Goal: Task Accomplishment & Management: Use online tool/utility

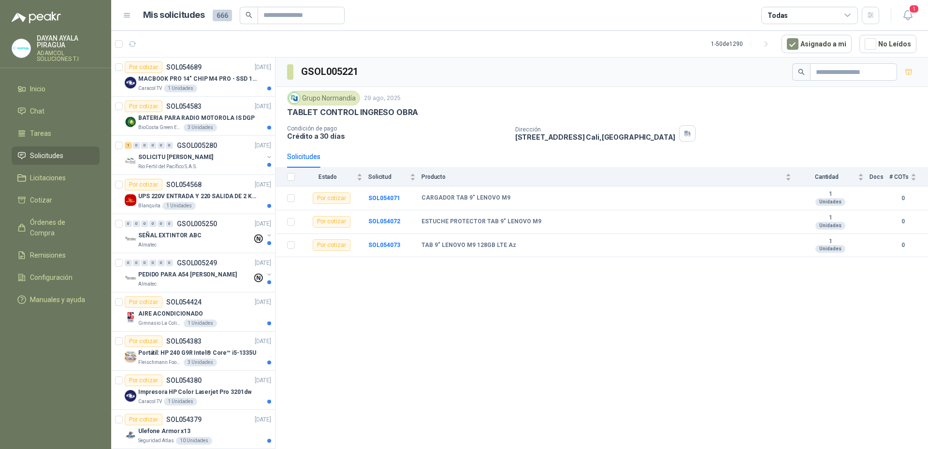
click at [69, 233] on ul "Inicio Chat Tareas Solicitudes Licitaciones Cotizar Órdenes de Compra Remisione…" at bounding box center [55, 196] width 111 height 233
click at [74, 223] on span "Órdenes de Compra" at bounding box center [60, 227] width 60 height 21
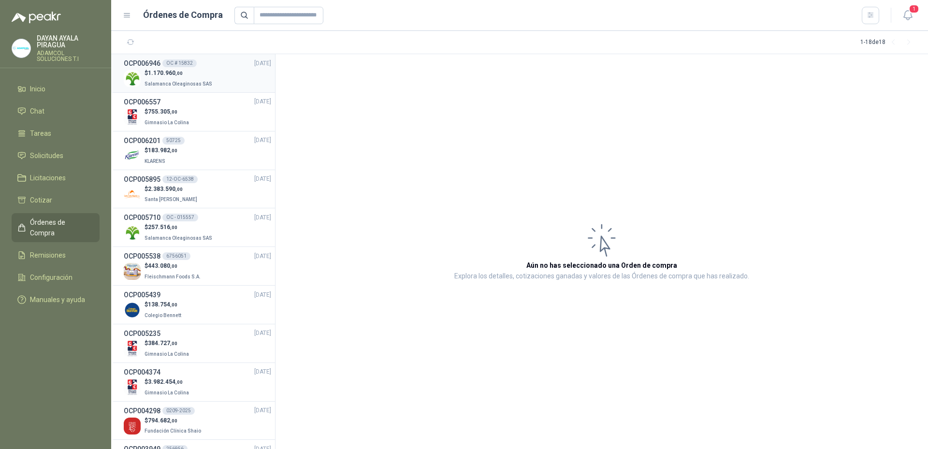
click at [205, 75] on p "$ 1.170.960 ,00" at bounding box center [180, 73] width 70 height 9
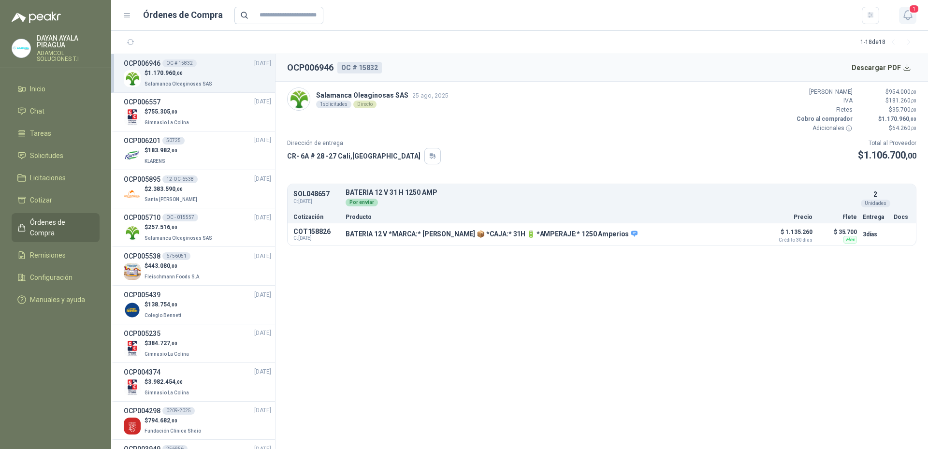
click at [908, 15] on icon "button" at bounding box center [908, 15] width 12 height 12
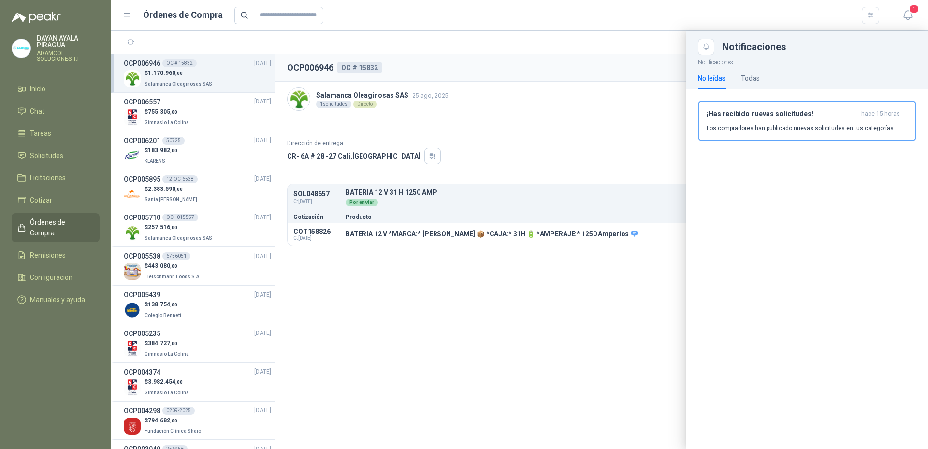
click at [796, 118] on div "¡Has recibido nuevas solicitudes! hace 15 horas Los compradores han publicado n…" at bounding box center [807, 121] width 201 height 23
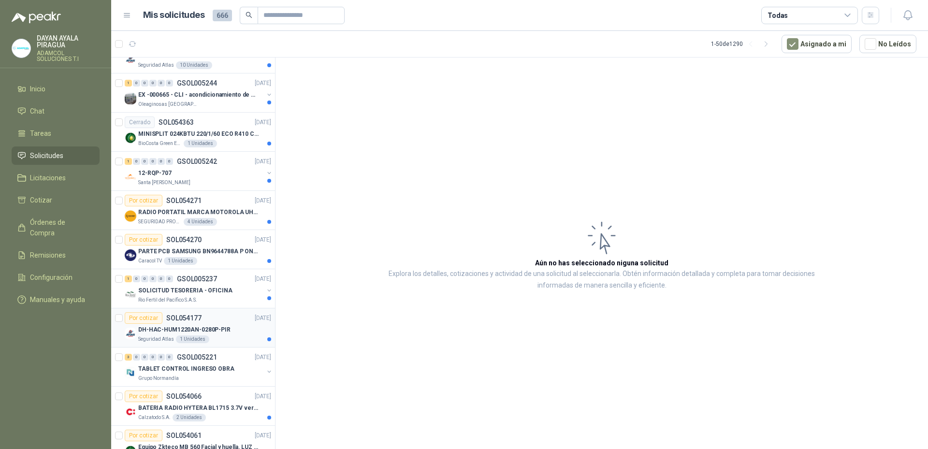
scroll to position [387, 0]
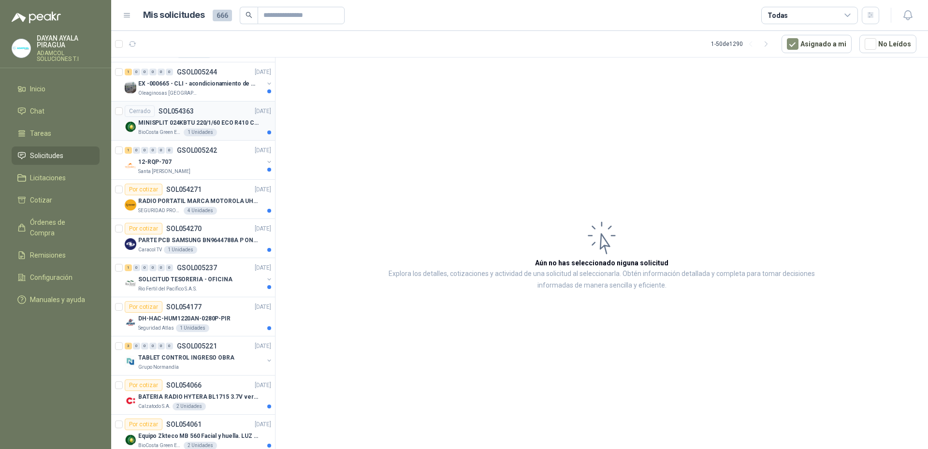
click at [205, 127] on p "MINISPLIT 024KBTU 220/1/60 ECO R410 C/FR" at bounding box center [198, 122] width 120 height 9
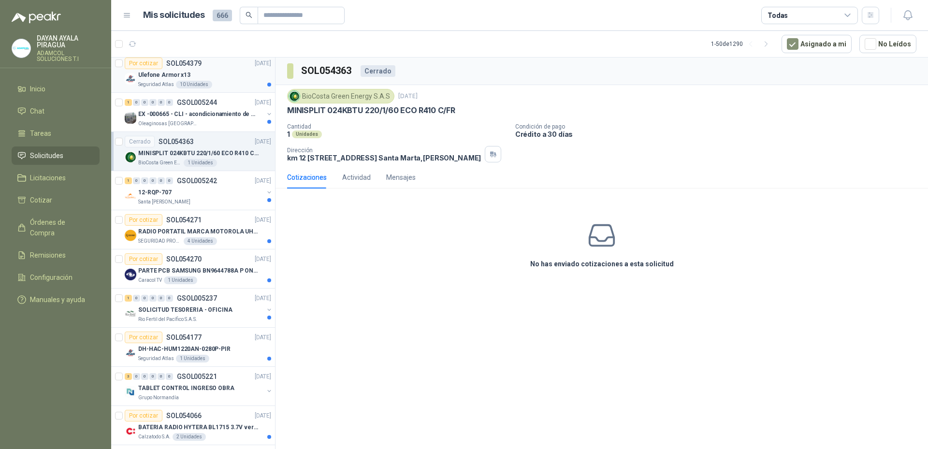
scroll to position [193, 0]
